Goal: Find specific page/section: Find specific page/section

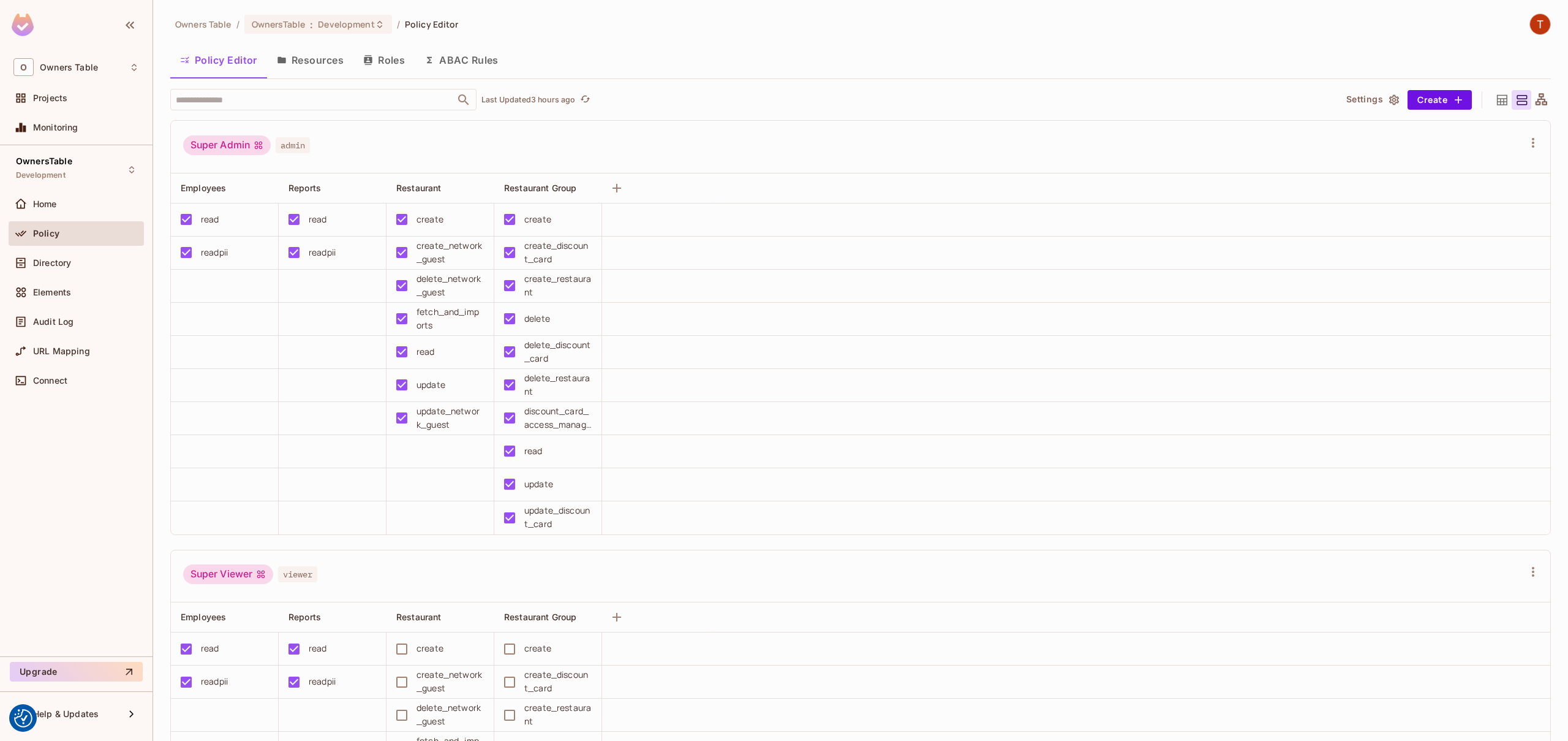
scroll to position [156, 0]
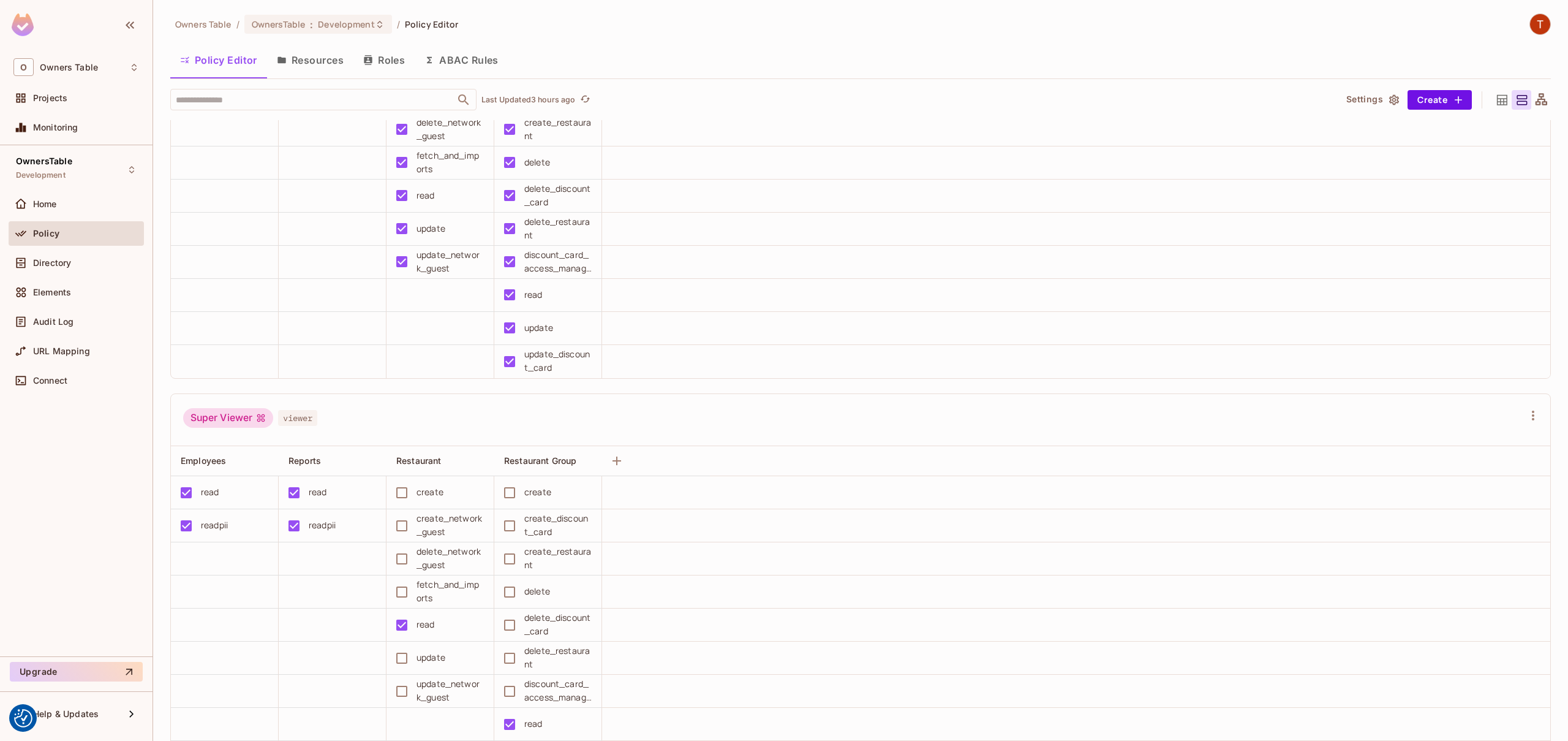
click at [381, 61] on button "Roles" at bounding box center [383, 60] width 61 height 31
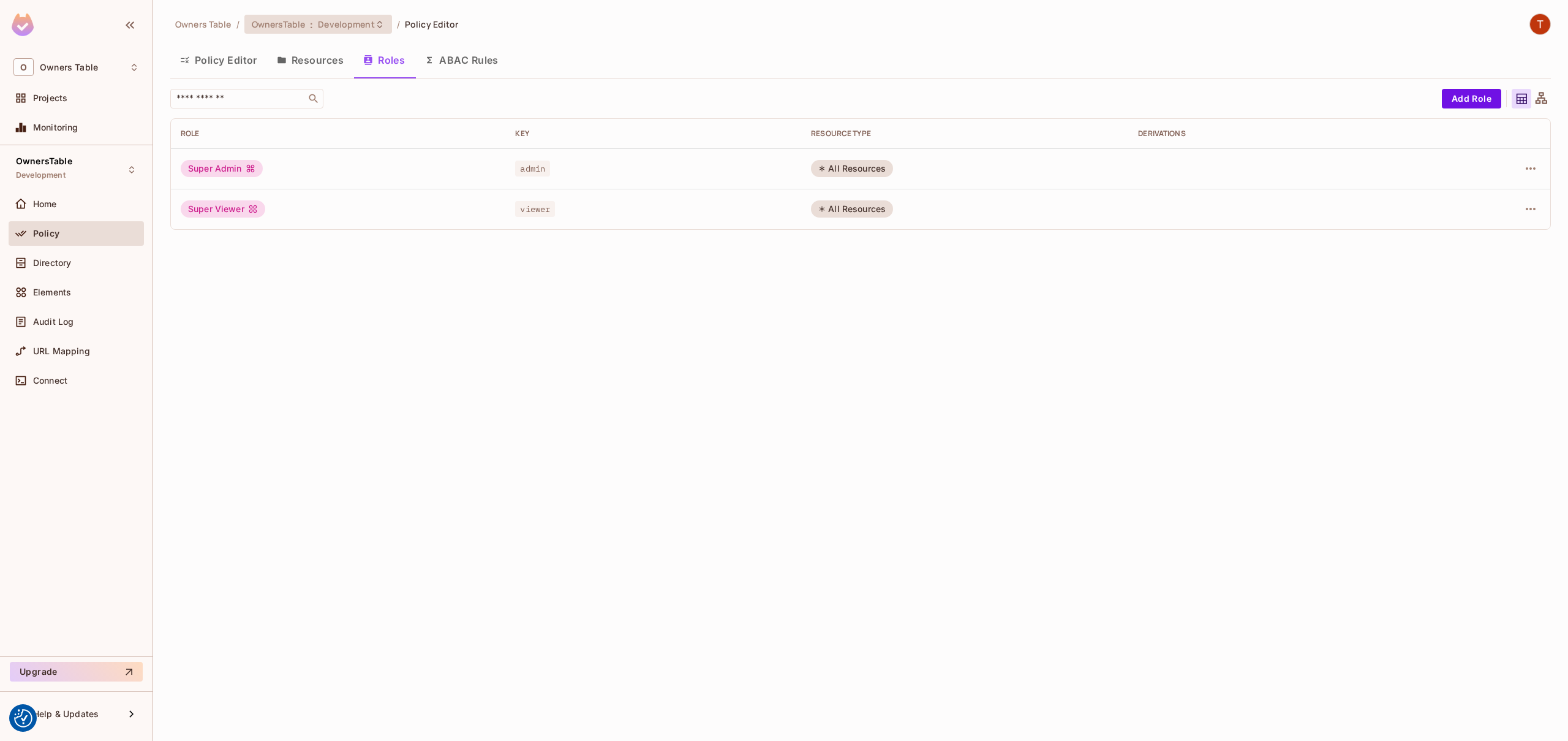
click at [322, 19] on span "Development" at bounding box center [346, 24] width 56 height 12
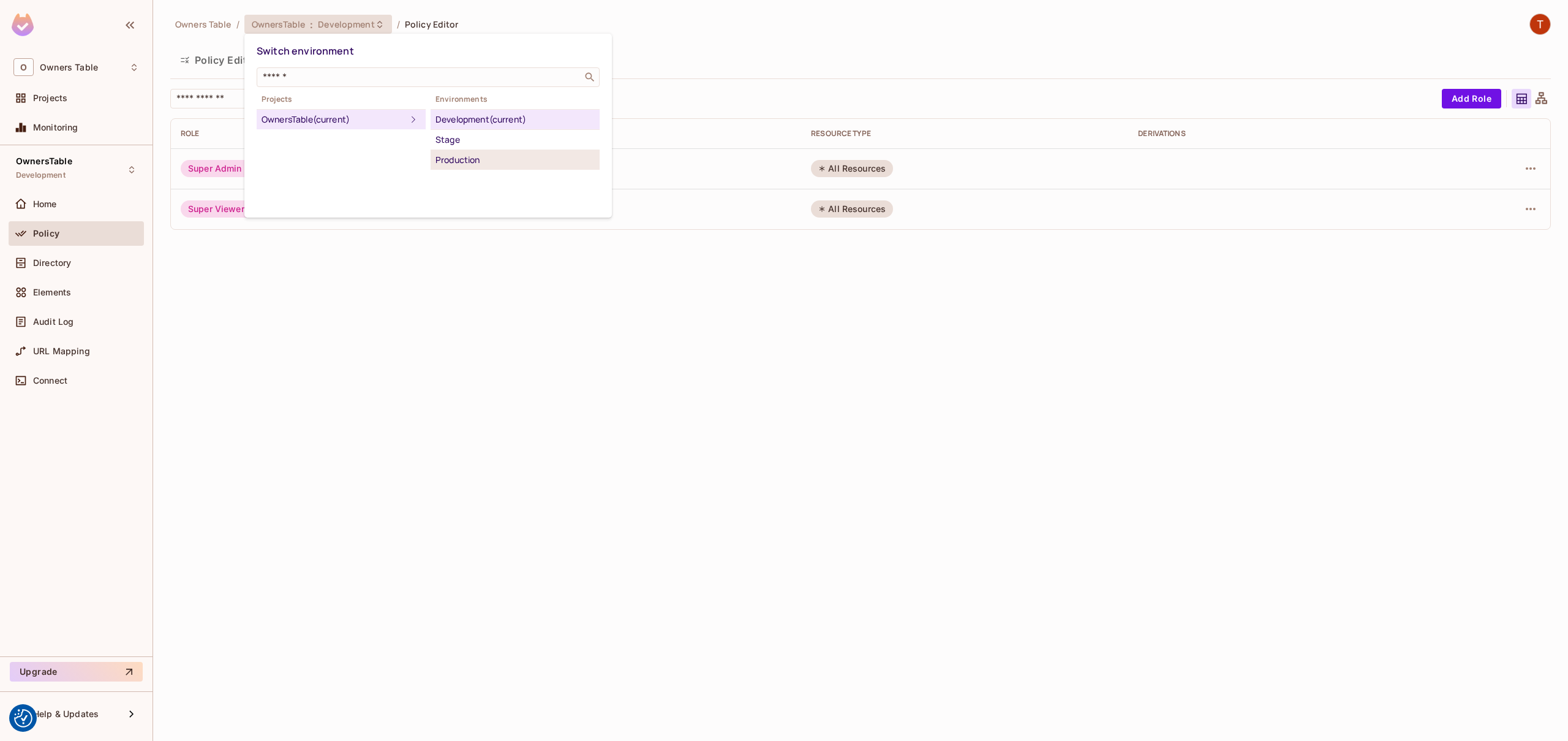
click at [468, 155] on div "Production" at bounding box center [515, 160] width 160 height 14
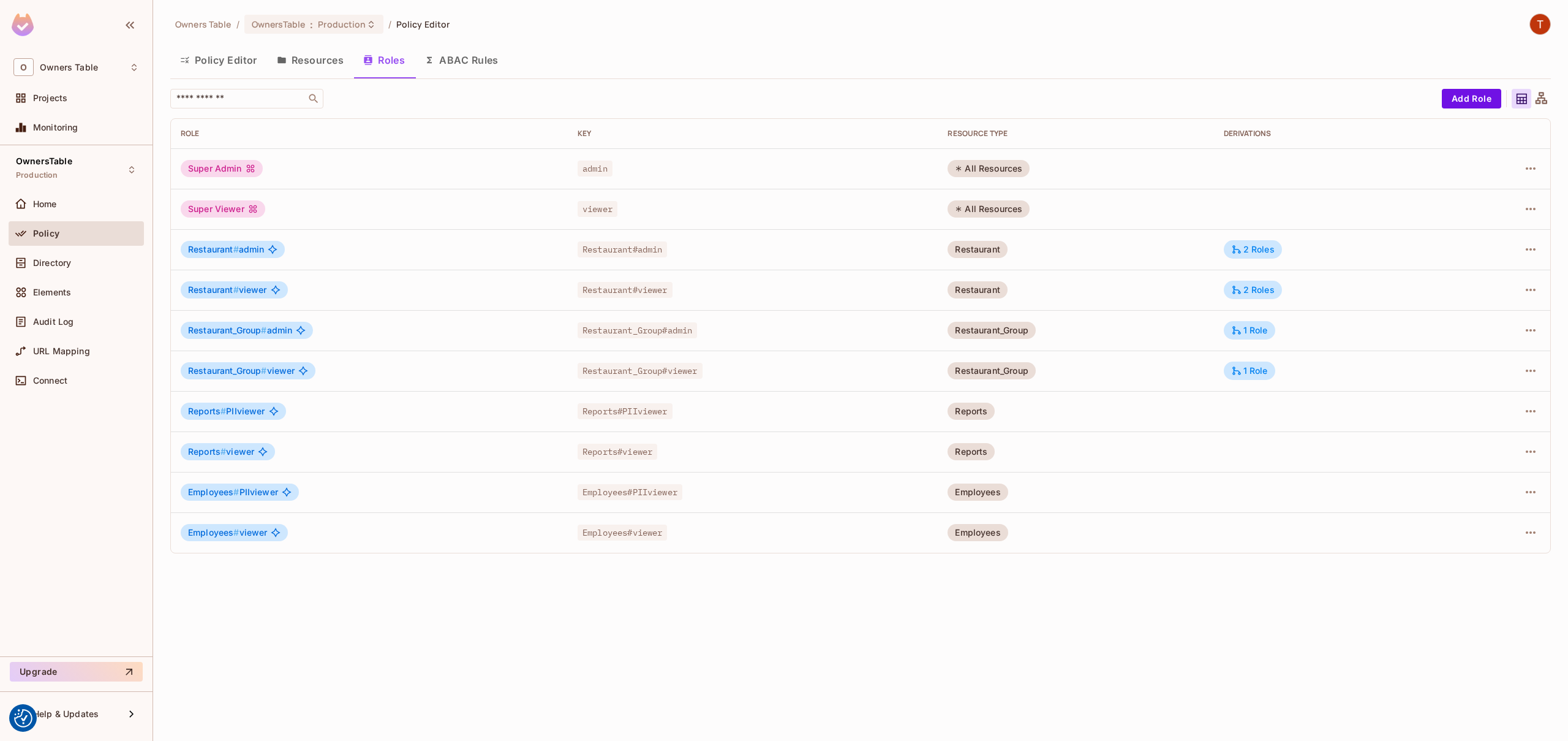
click at [279, 371] on span "Restaurant_Group # viewer" at bounding box center [242, 370] width 107 height 10
click at [301, 58] on button "Resources" at bounding box center [310, 60] width 86 height 31
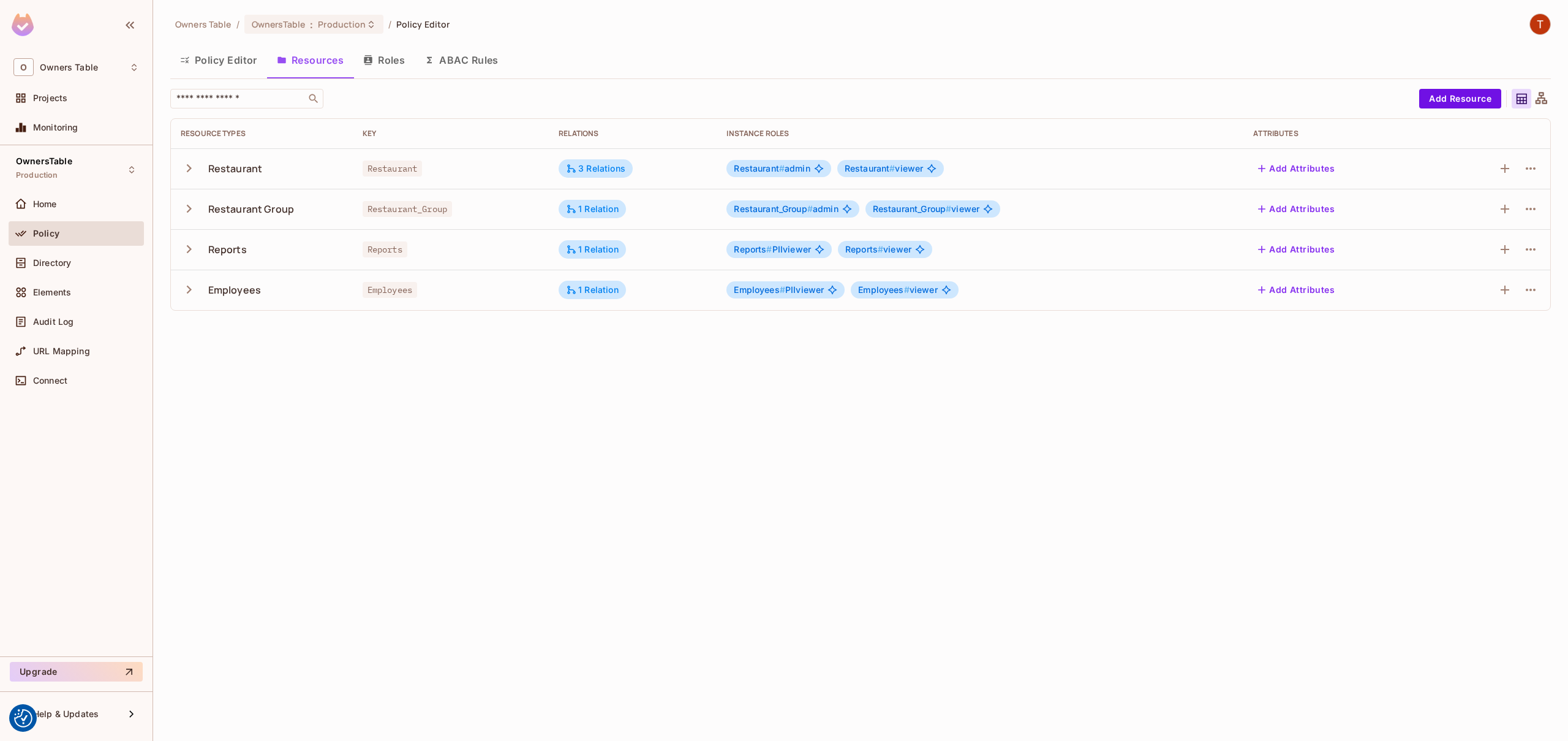
click at [211, 66] on button "Policy Editor" at bounding box center [218, 60] width 97 height 31
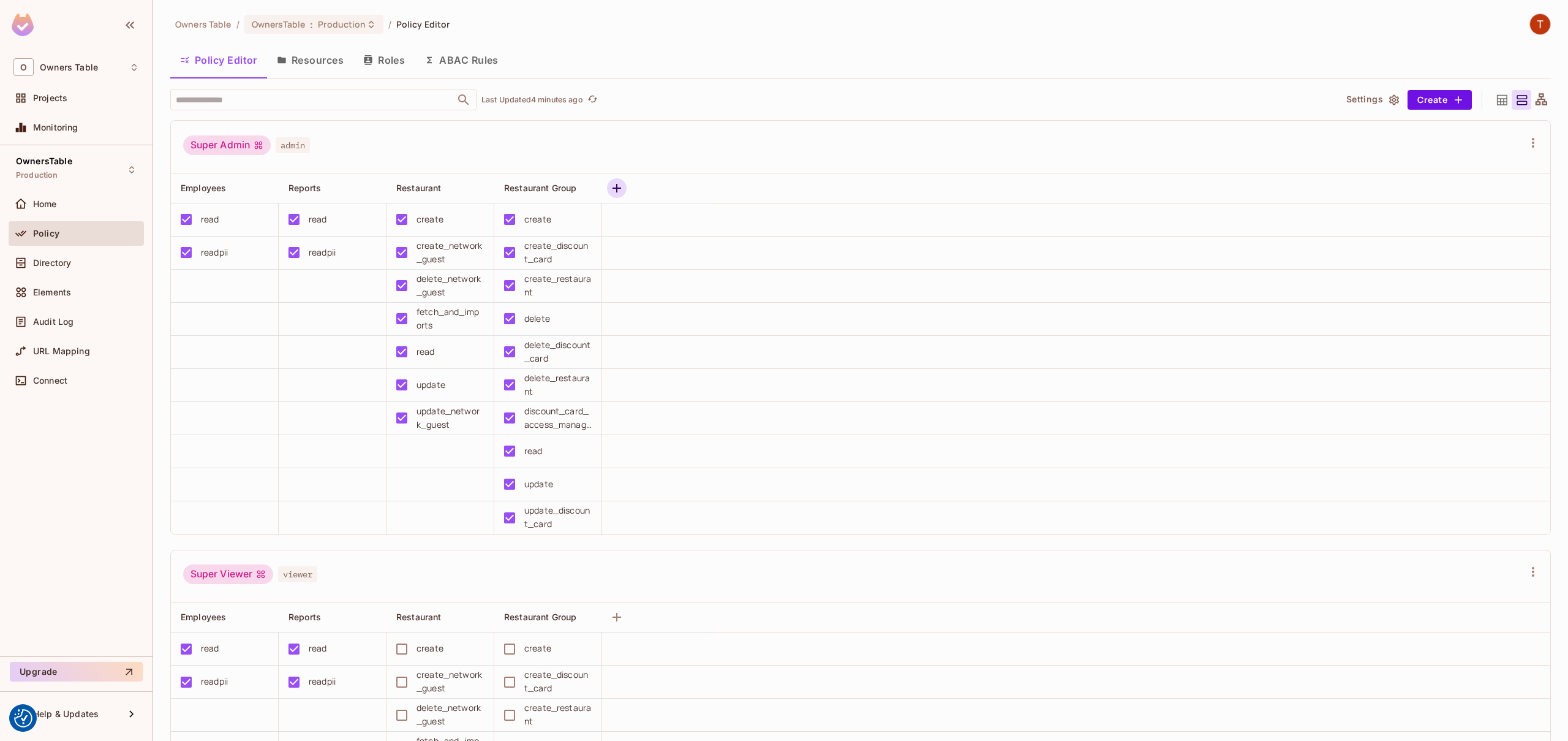
click at [622, 188] on icon "button" at bounding box center [616, 188] width 14 height 14
